Goal: Task Accomplishment & Management: Manage account settings

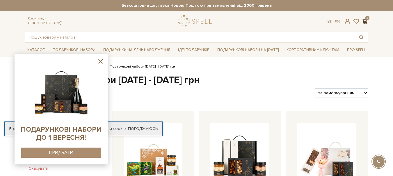
click at [367, 20] on span at bounding box center [364, 21] width 7 height 6
click at [348, 22] on span at bounding box center [347, 21] width 7 height 6
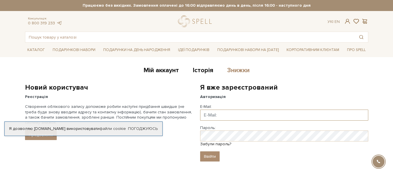
type input "[PERSON_NAME]"
click at [245, 71] on link "Знижки" at bounding box center [238, 72] width 22 height 10
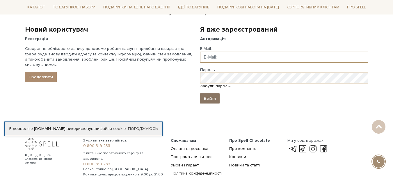
type input "[PERSON_NAME]"
click at [207, 101] on input "Ввійти" at bounding box center [209, 99] width 19 height 10
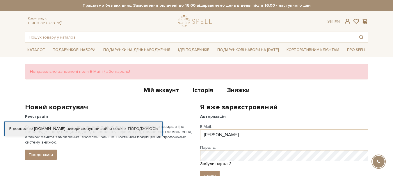
scroll to position [58, 0]
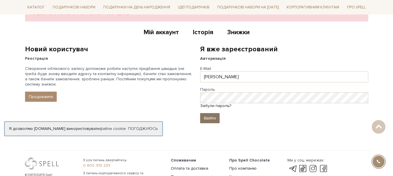
click at [211, 119] on input "Ввійти" at bounding box center [209, 118] width 19 height 10
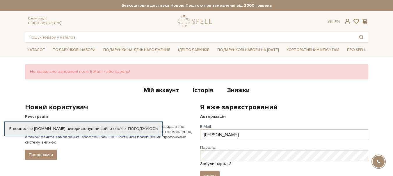
scroll to position [29, 0]
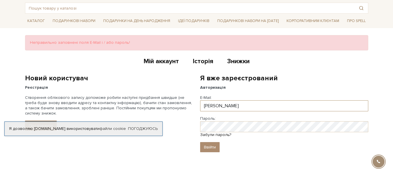
click at [235, 106] on input "Криворотько" at bounding box center [284, 106] width 168 height 11
type input "krivorotkoevgenia0@gmail.com"
click at [210, 146] on input "Ввійти" at bounding box center [209, 147] width 19 height 10
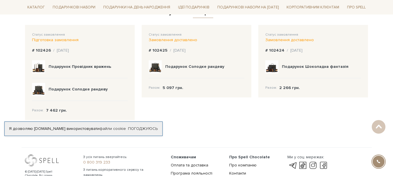
scroll to position [29, 0]
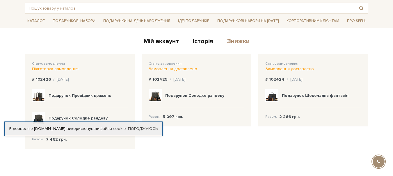
click at [238, 43] on link "Знижки" at bounding box center [238, 43] width 22 height 10
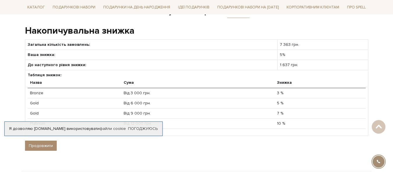
scroll to position [29, 0]
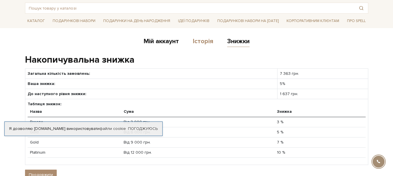
click at [202, 38] on link "Історія" at bounding box center [203, 43] width 20 height 10
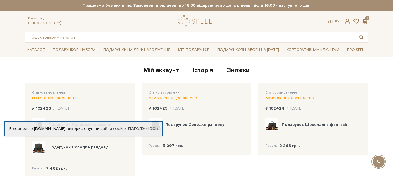
click at [364, 17] on div "Консультація: 0 800 319 233 Ук | En | 2" at bounding box center [197, 21] width 350 height 12
click at [364, 23] on span at bounding box center [364, 21] width 7 height 6
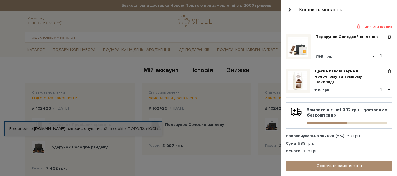
click at [382, 28] on div "Очистити кошик" at bounding box center [339, 27] width 107 height 6
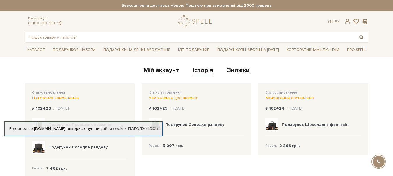
click at [140, 26] on div "Консультація: 0 800 319 233 Ук | En |" at bounding box center [197, 21] width 350 height 12
